Goal: Task Accomplishment & Management: Use online tool/utility

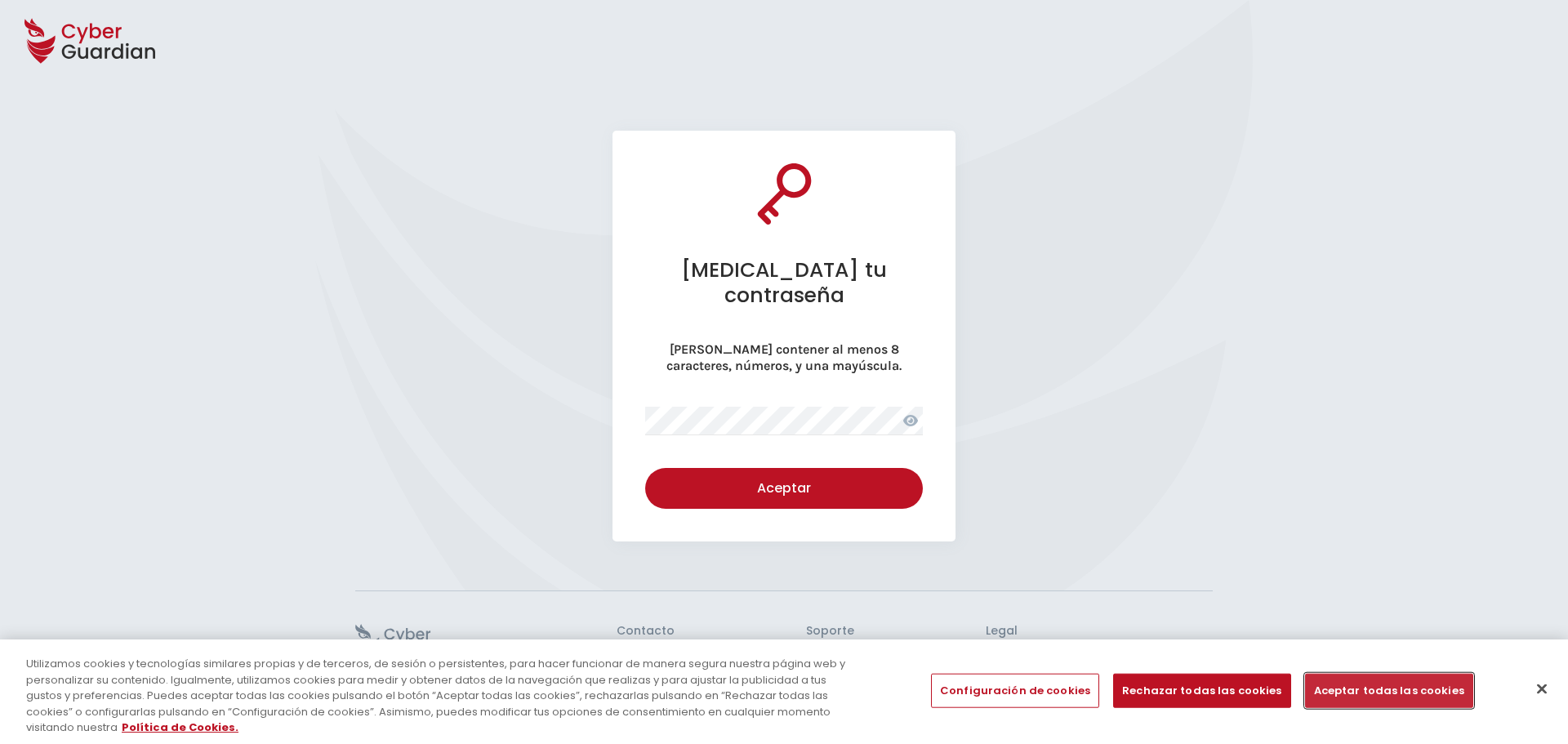
click at [1350, 687] on button "Aceptar todas las cookies" at bounding box center [1390, 691] width 169 height 34
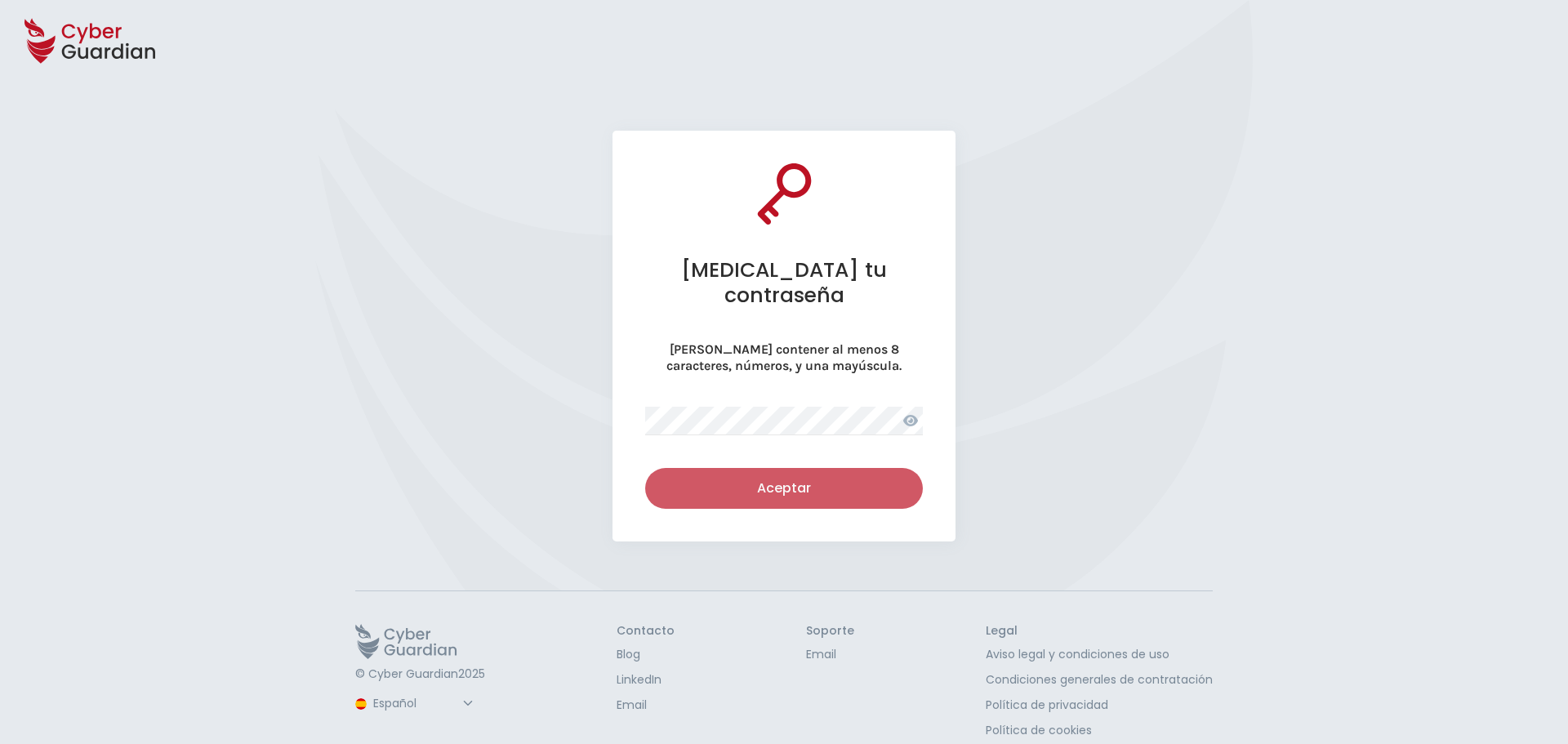
click at [791, 479] on div "Aceptar" at bounding box center [784, 488] width 253 height 19
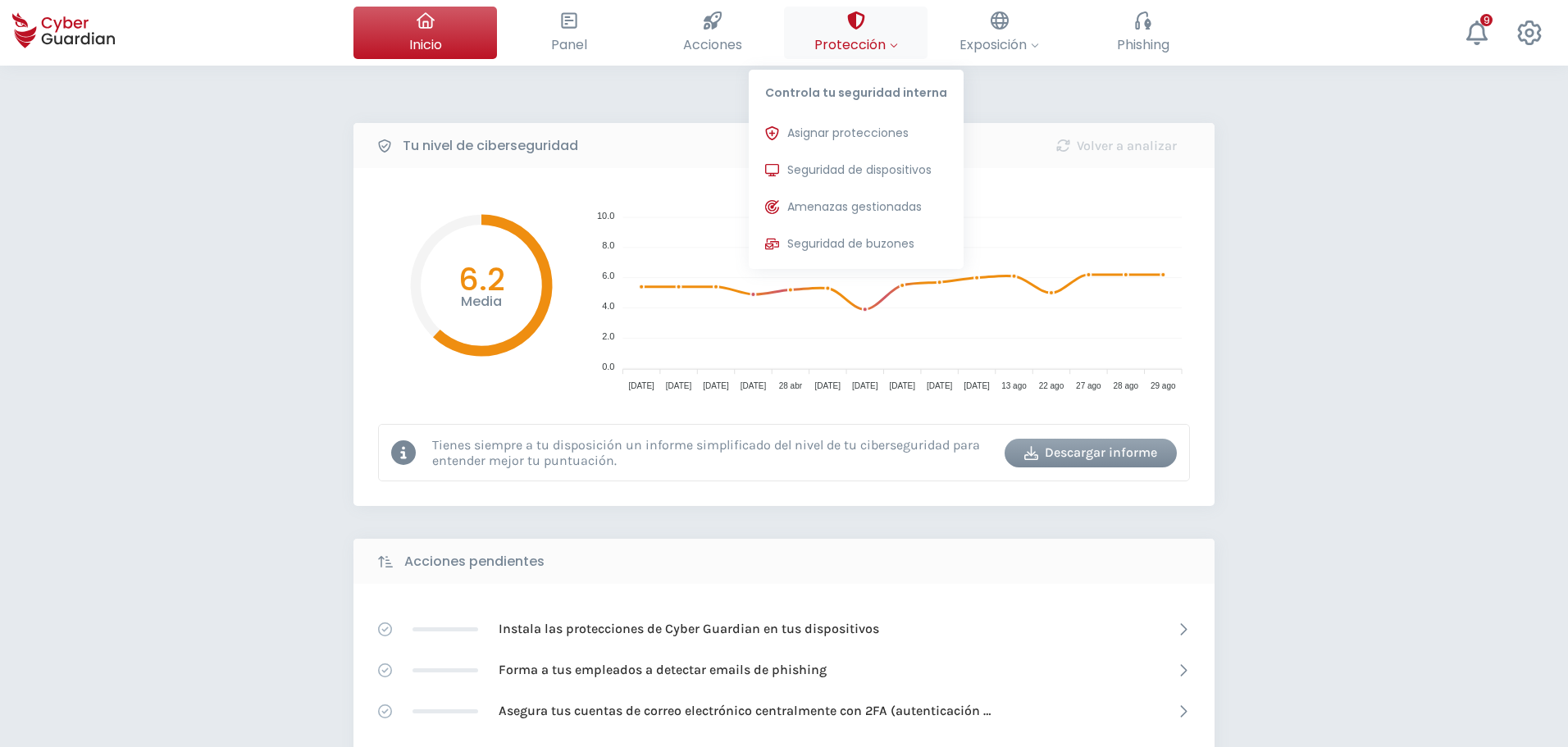
click at [873, 37] on span "Protección" at bounding box center [856, 44] width 84 height 20
click at [882, 174] on span "Seguridad de dispositivos" at bounding box center [859, 170] width 144 height 17
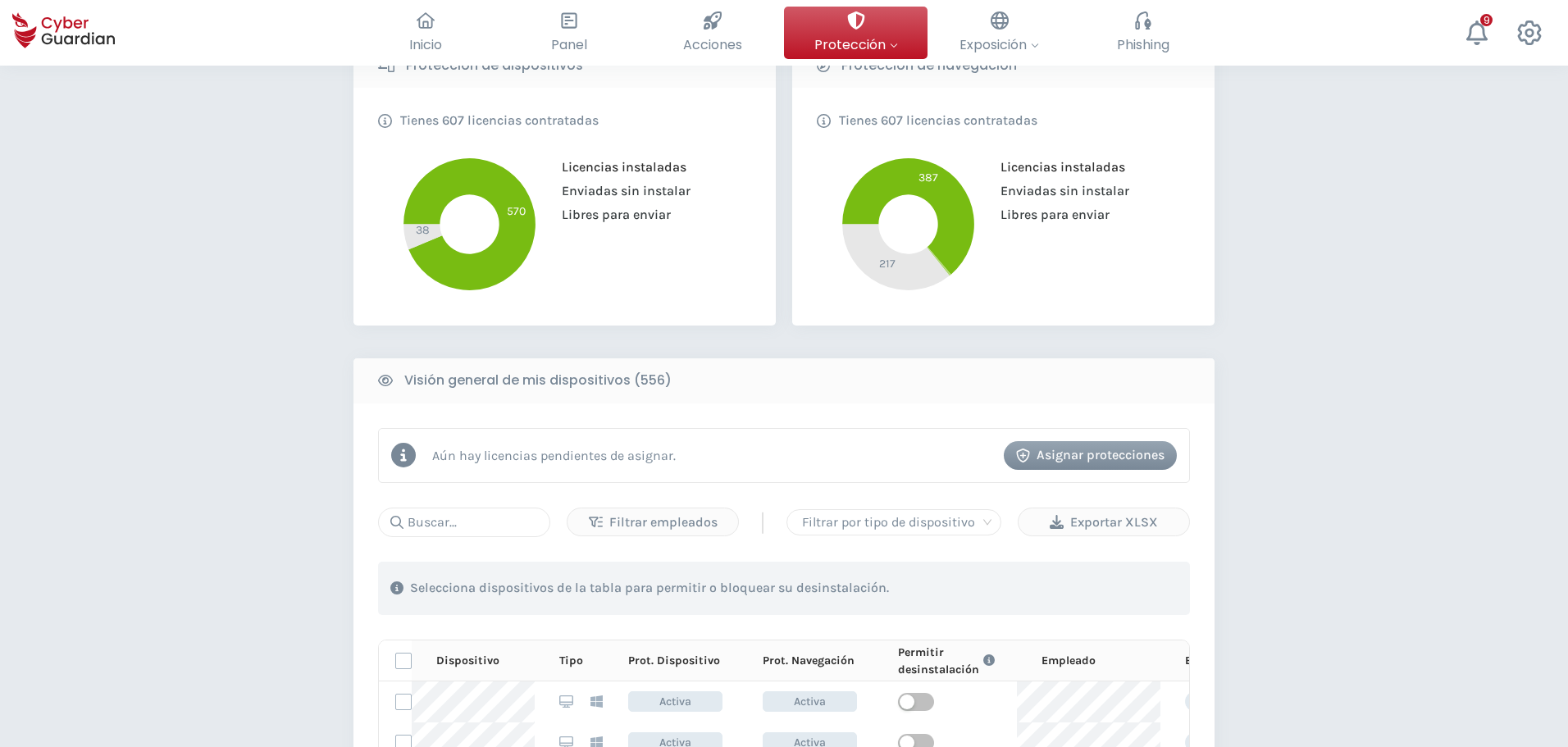
scroll to position [526, 0]
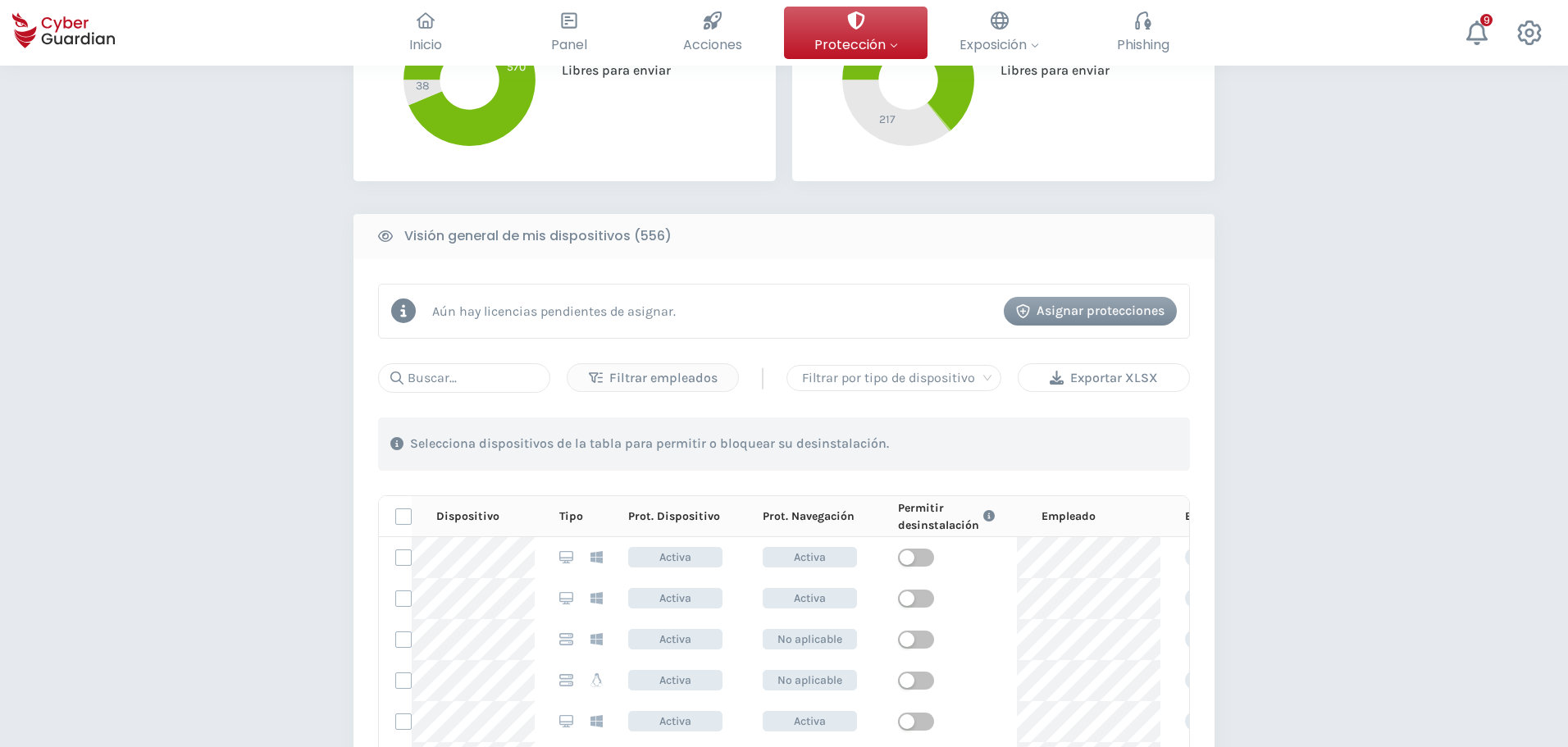
click at [1130, 375] on div "Exportar XLSX" at bounding box center [1104, 378] width 146 height 19
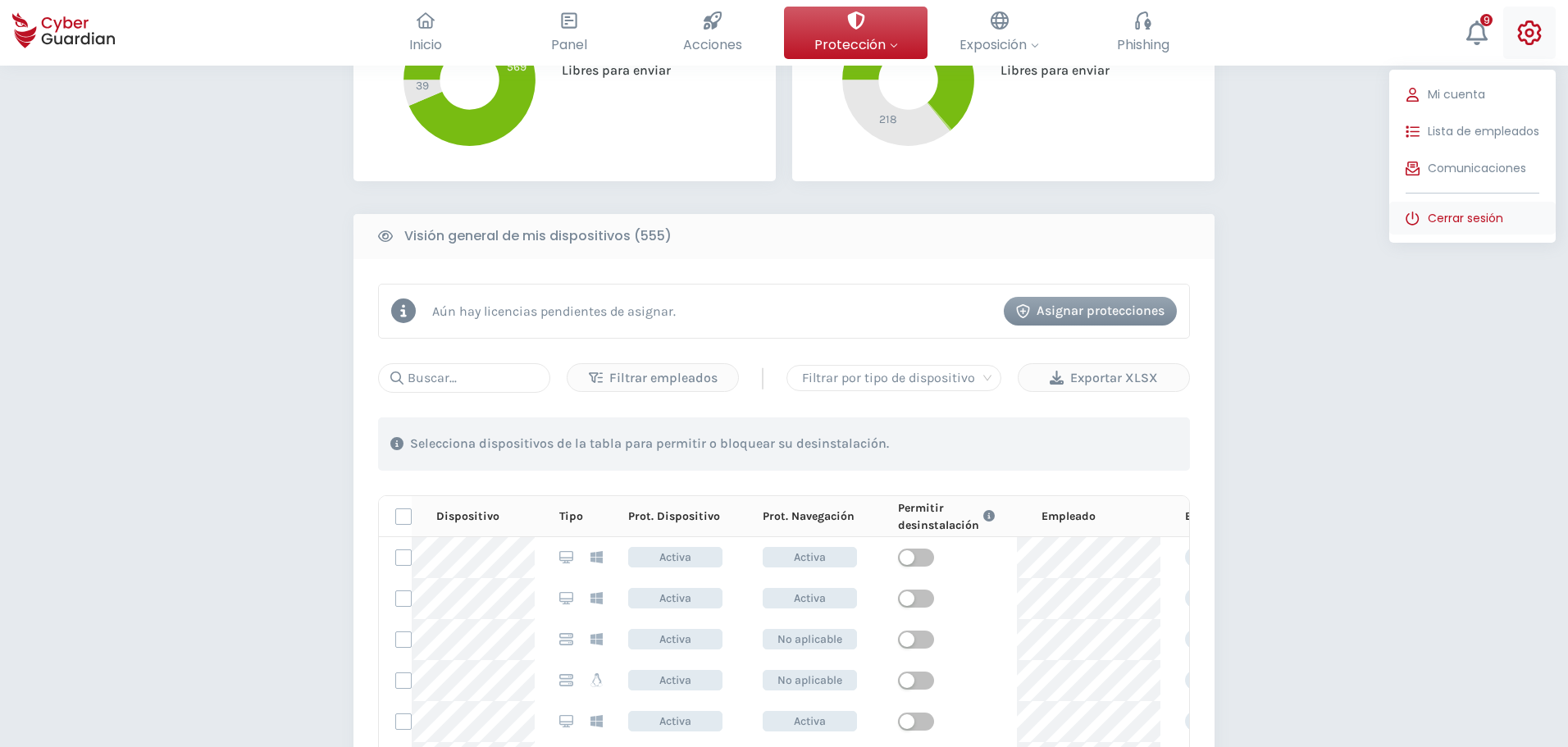
click at [1462, 214] on span "Cerrar sesión" at bounding box center [1465, 218] width 75 height 17
